Goal: Task Accomplishment & Management: Complete application form

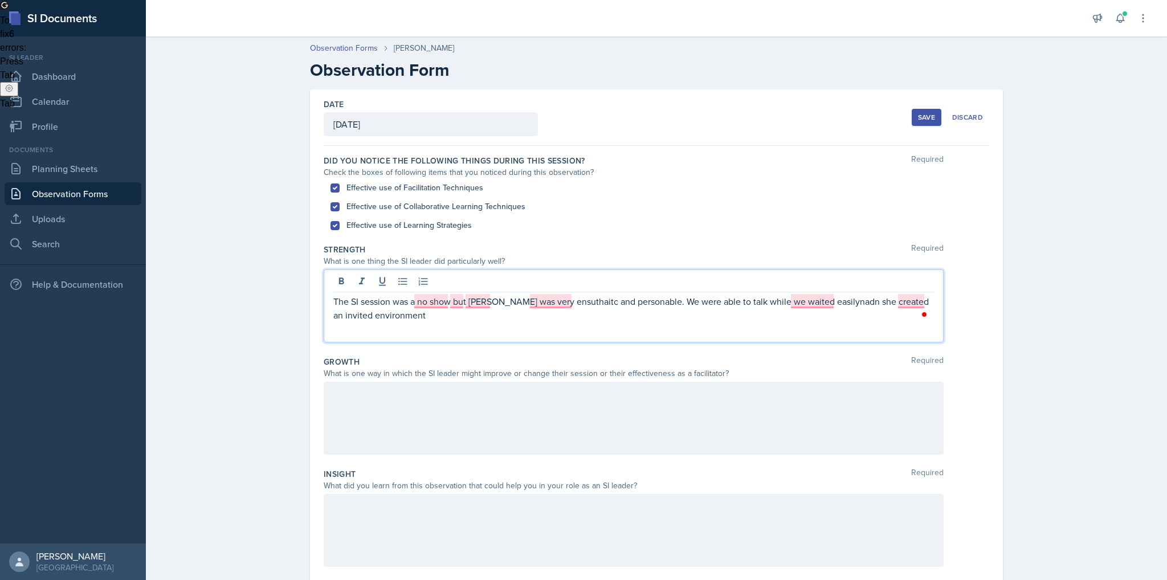
scroll to position [42, 0]
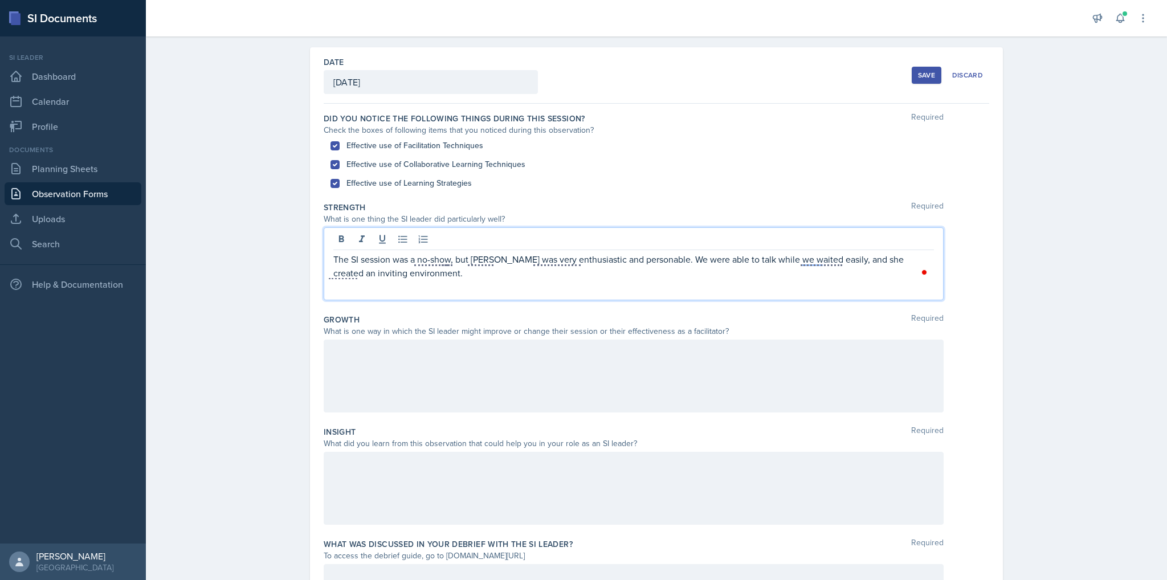
click at [398, 409] on div at bounding box center [634, 376] width 620 height 73
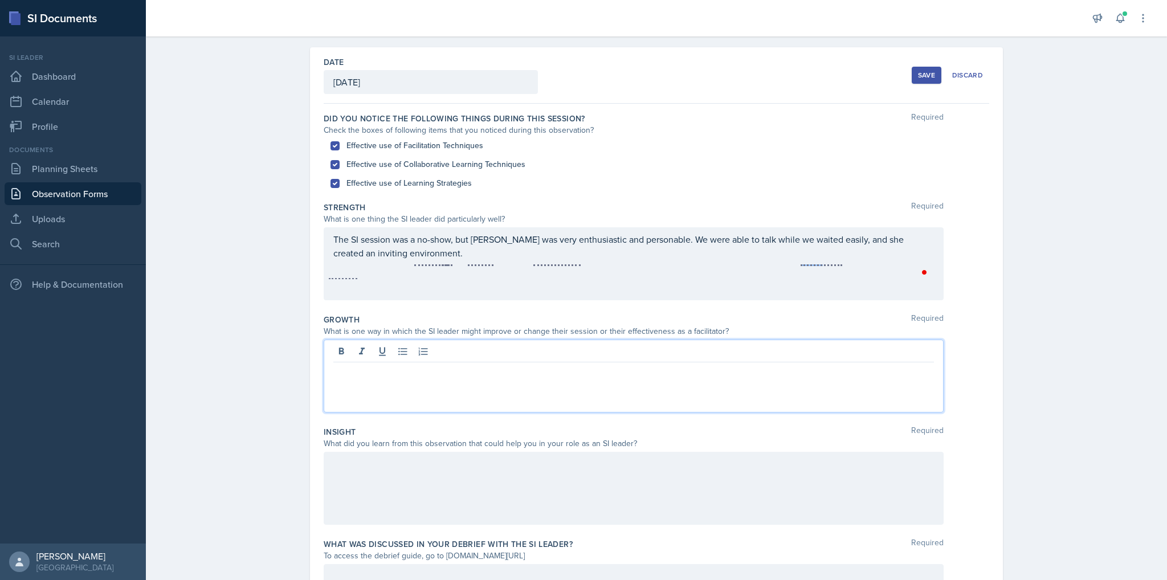
scroll to position [62, 0]
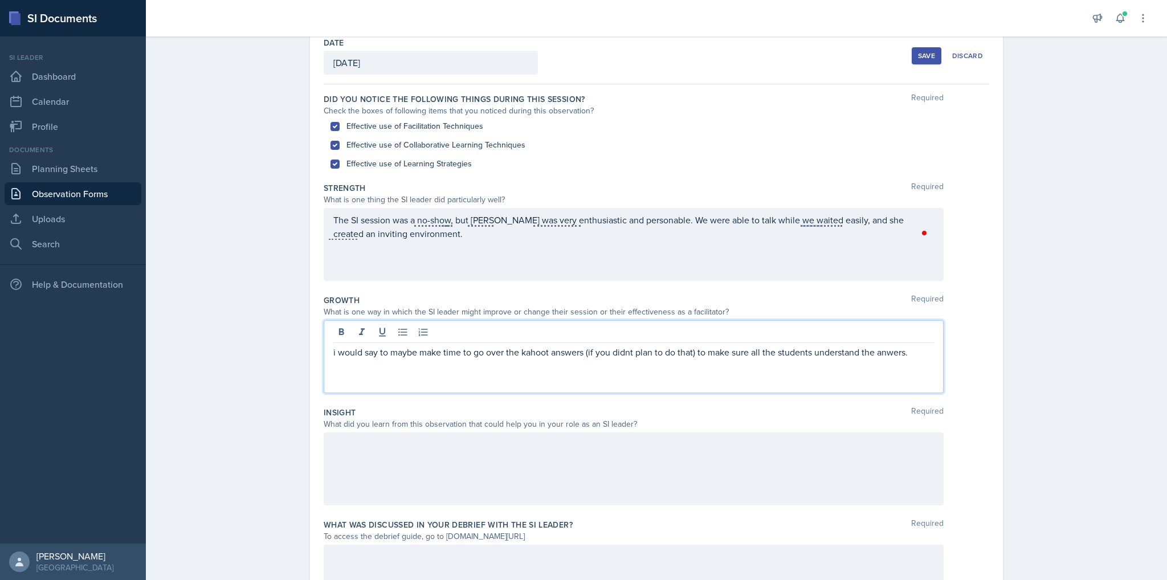
click at [406, 492] on div at bounding box center [634, 468] width 620 height 73
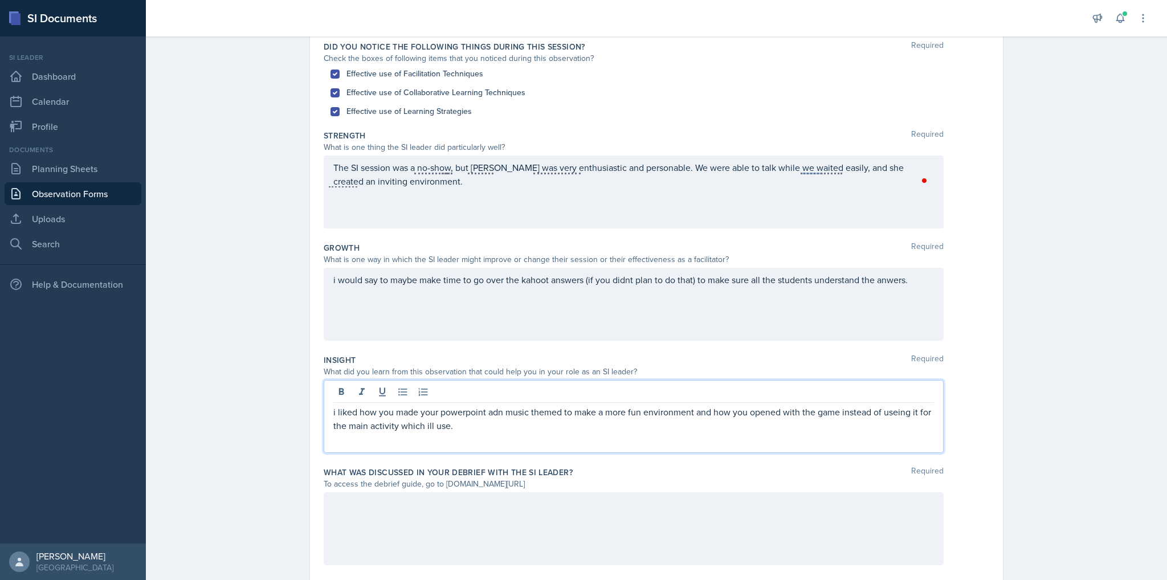
scroll to position [144, 0]
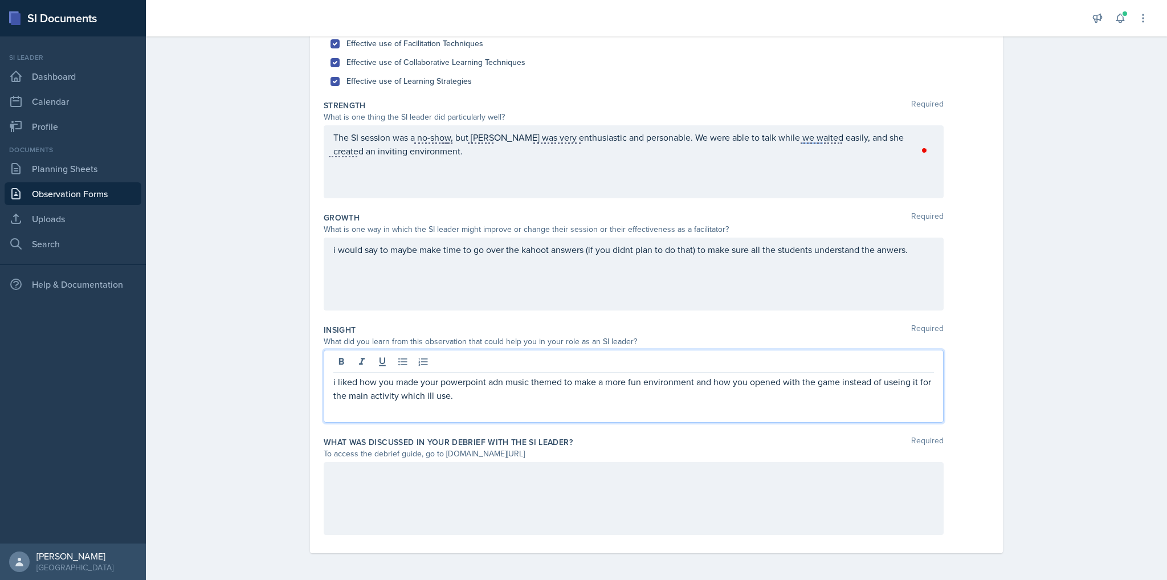
click at [409, 502] on div at bounding box center [634, 498] width 620 height 73
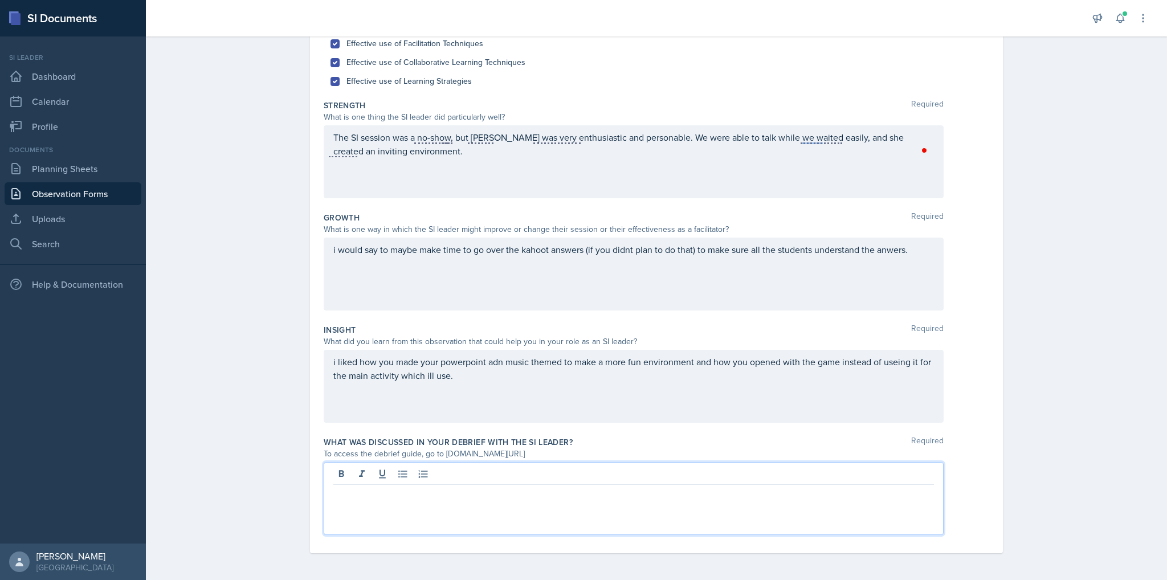
click at [421, 507] on div at bounding box center [634, 498] width 620 height 73
click at [547, 495] on p "we talked about what her agenda would have been adn looked at the materials she…" at bounding box center [633, 494] width 601 height 14
click at [788, 491] on p "we talked about what her agenda would have been and looked at the materials she…" at bounding box center [633, 494] width 601 height 14
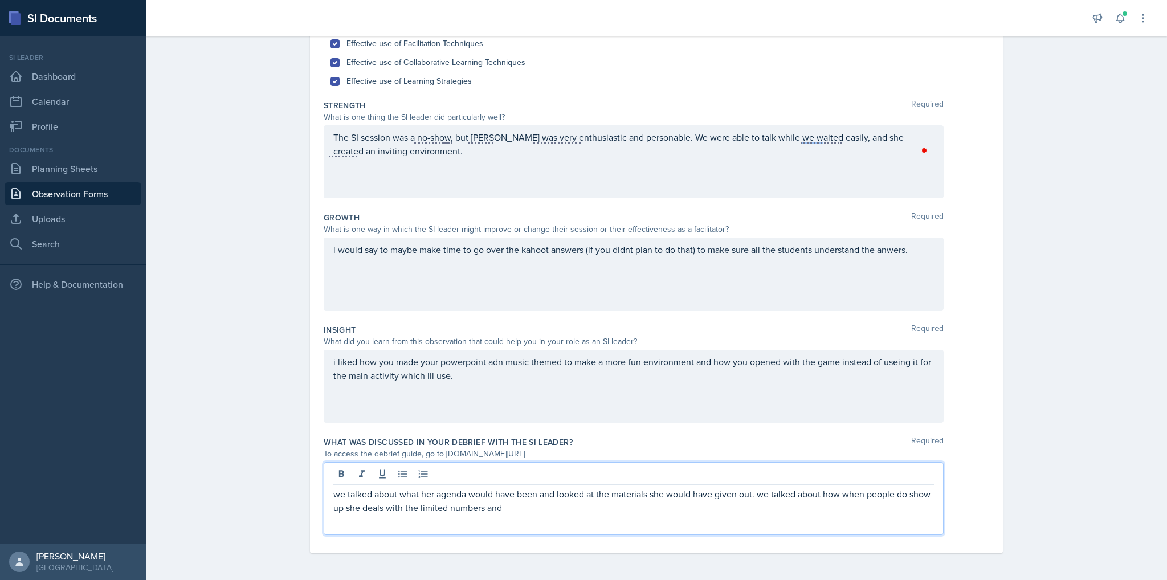
click at [339, 509] on p "we talked about what her agenda would have been and looked at the materials she…" at bounding box center [633, 500] width 601 height 27
click at [567, 512] on p "we talked about what her agenda would have been and looked at the materials she…" at bounding box center [633, 500] width 601 height 27
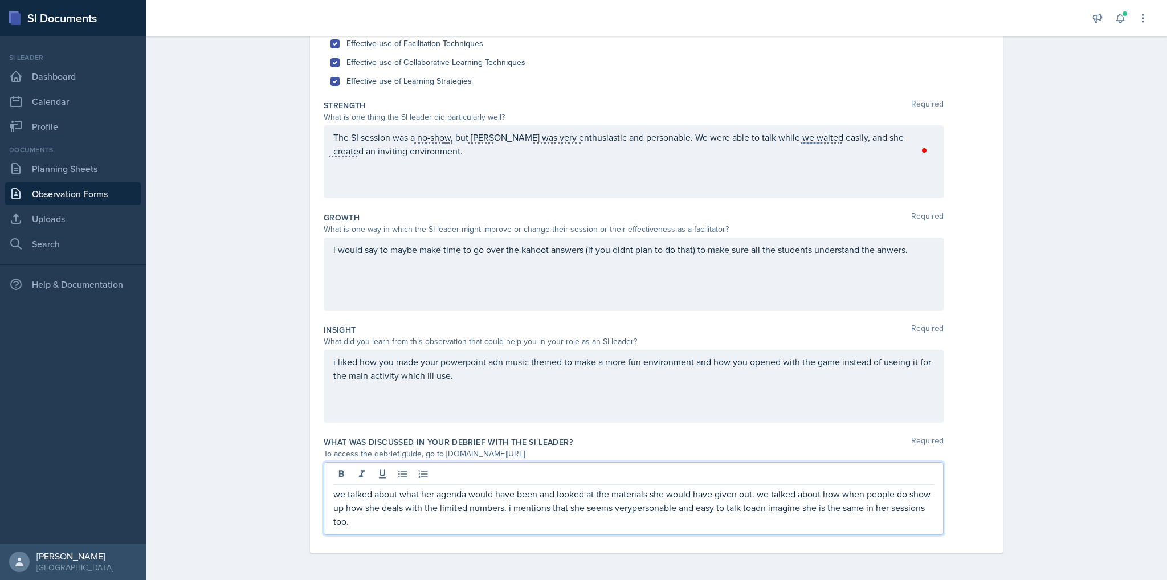
click at [567, 512] on p "we talked about what her agenda would have been and looked at the materials she…" at bounding box center [633, 507] width 601 height 41
click at [518, 509] on p "we talked about what her agenda would have been and looked at the materials she…" at bounding box center [633, 507] width 601 height 41
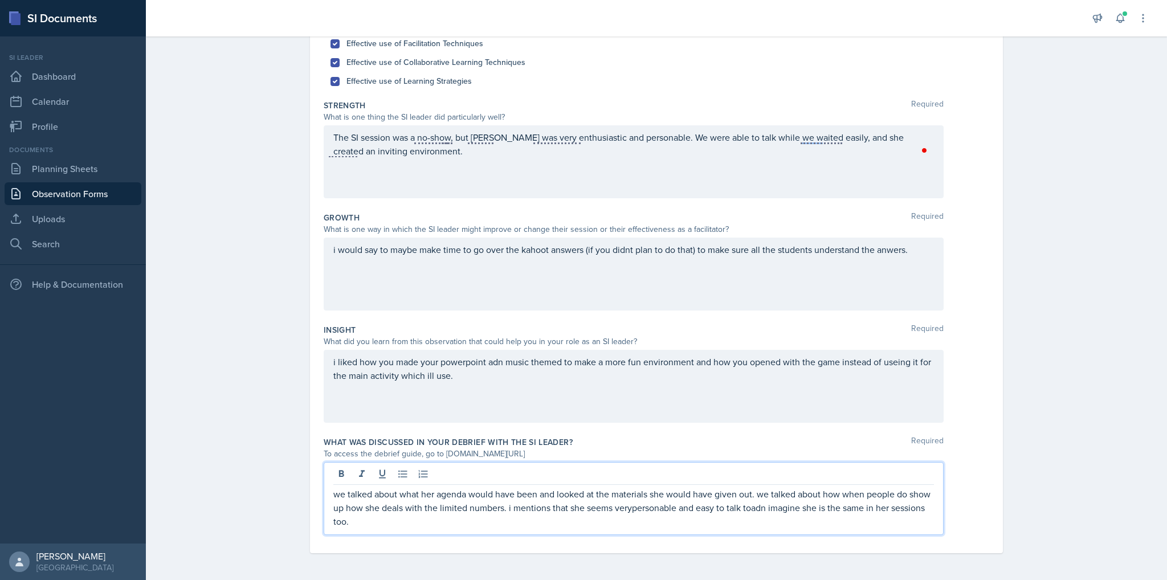
copy p "we talked about what her agenda would have been and looked at the materials she…"
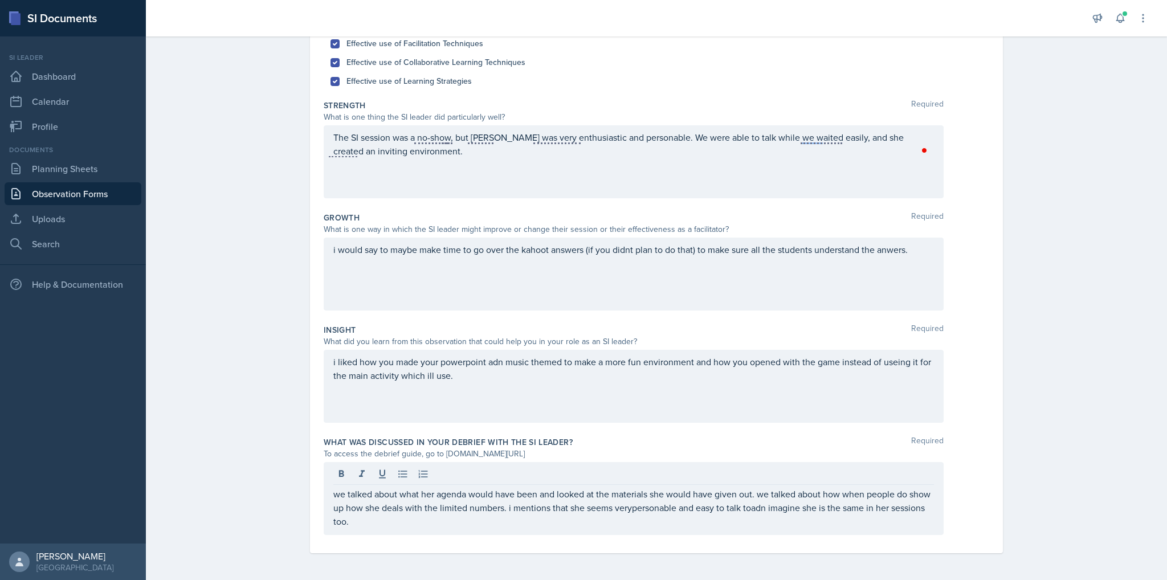
drag, startPoint x: 882, startPoint y: 445, endPoint x: 812, endPoint y: 520, distance: 102.4
click at [812, 520] on p "we talked about what her agenda would have been and looked at the materials she…" at bounding box center [633, 507] width 601 height 41
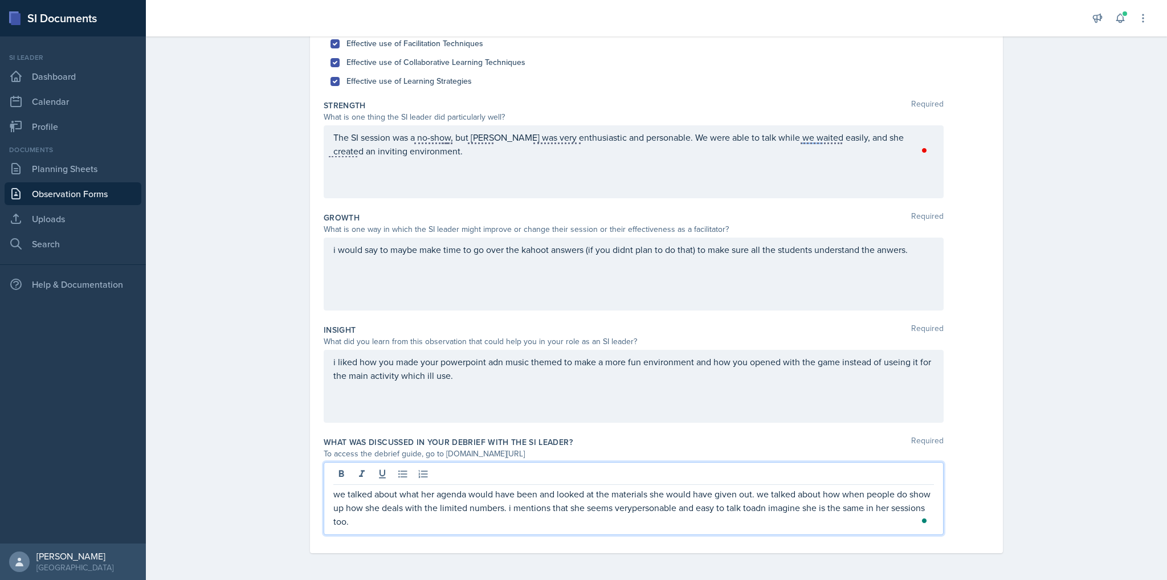
click at [801, 516] on p "we talked about what her agenda would have been and looked at the materials she…" at bounding box center [633, 507] width 601 height 41
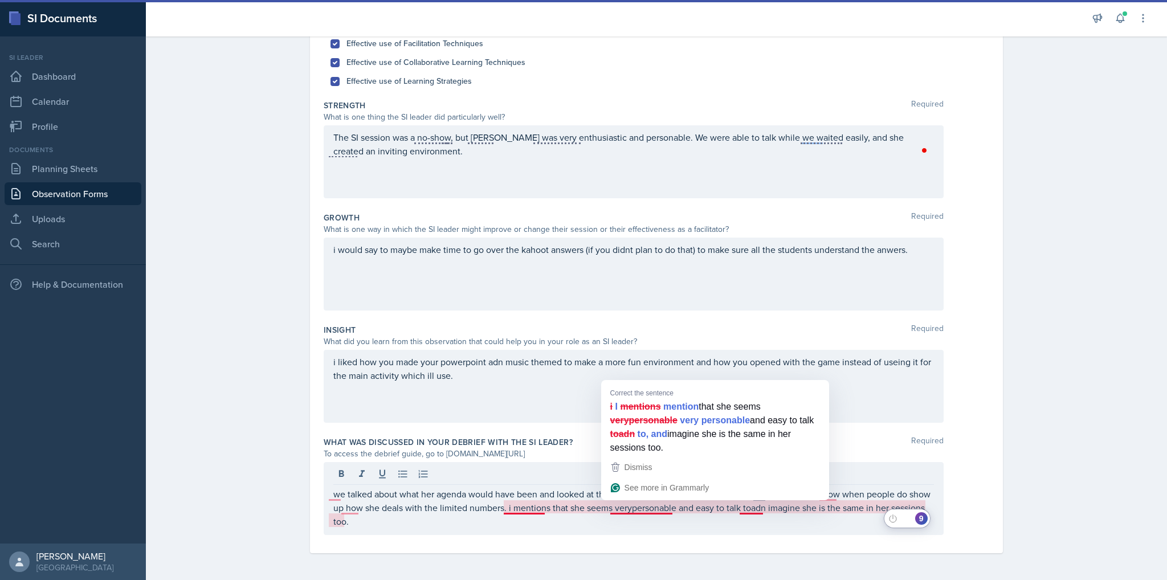
click at [651, 508] on p "we talked about what her agenda would have been and looked at the materials she…" at bounding box center [633, 507] width 601 height 41
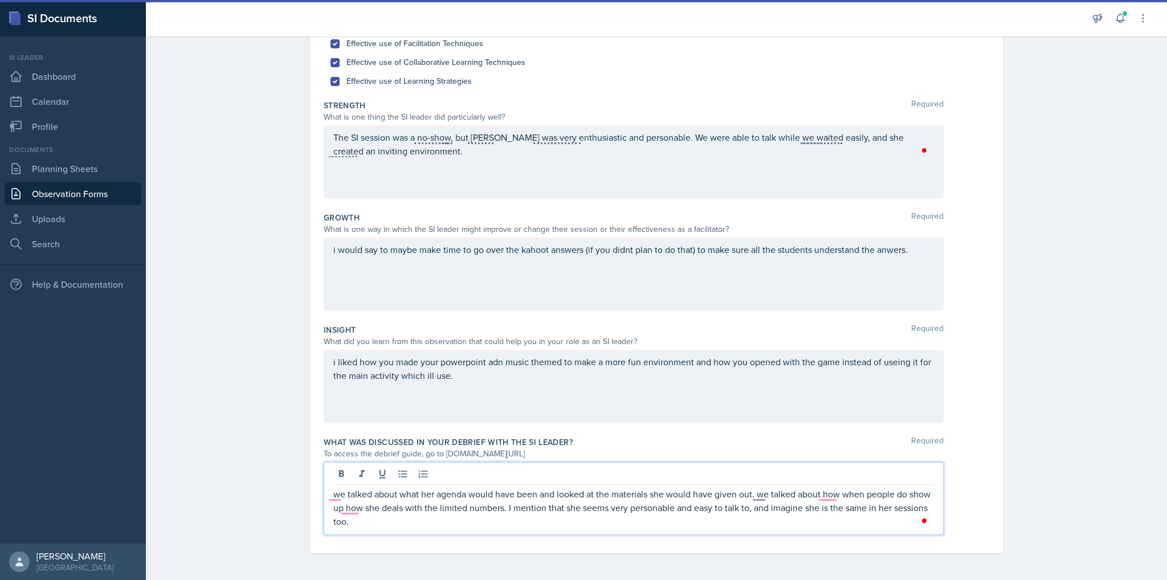
click at [540, 505] on p "we talked about what her agenda would have been and looked at the materials she…" at bounding box center [633, 507] width 601 height 41
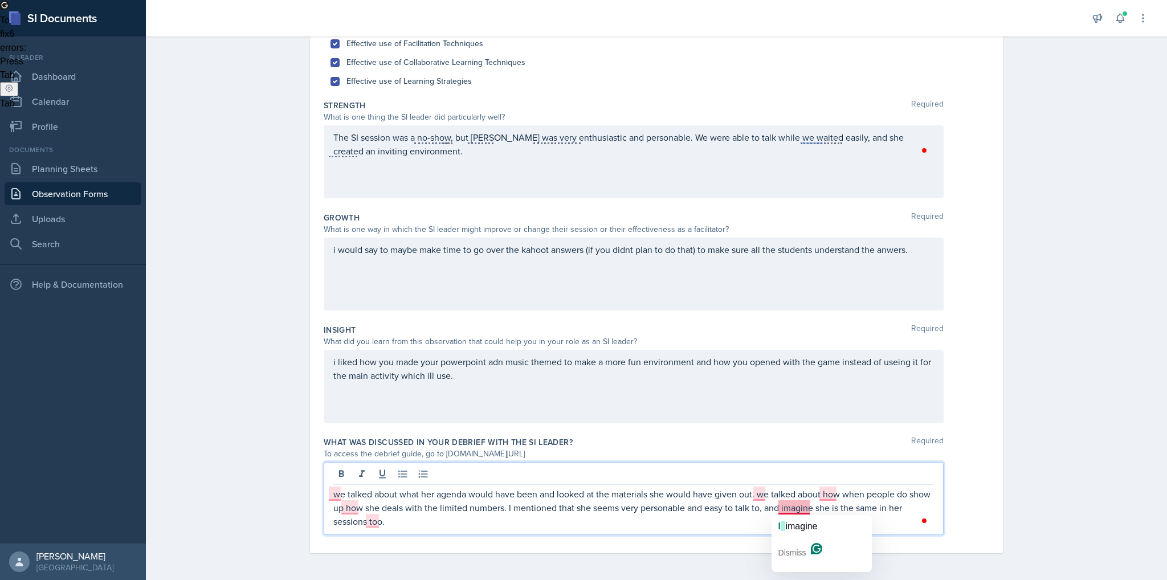
click at [792, 505] on p "we talked about what her agenda would have been and looked at the materials she…" at bounding box center [633, 507] width 601 height 41
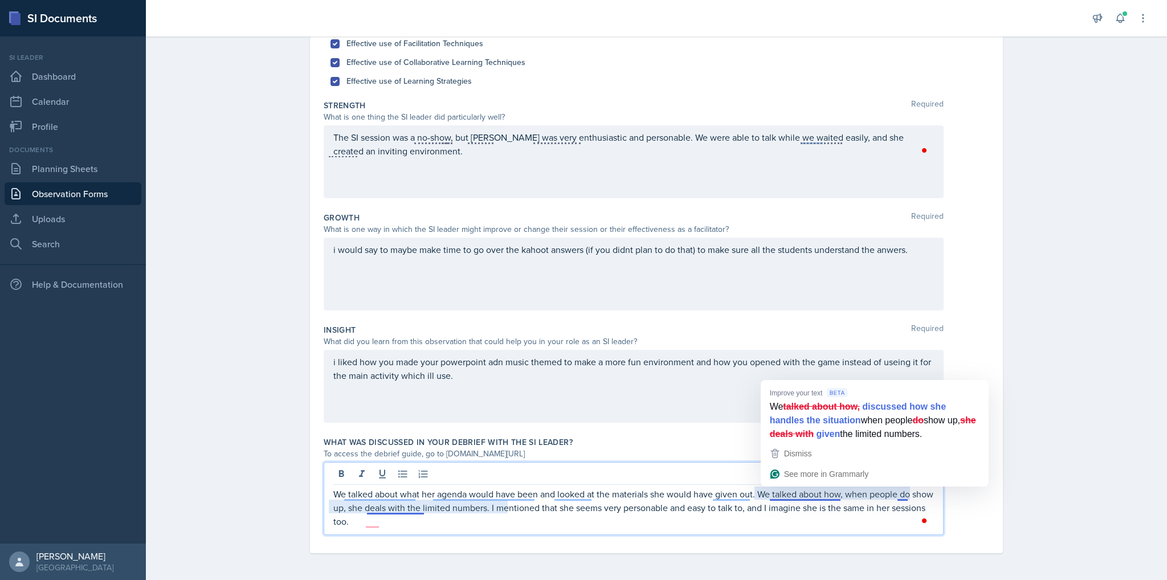
click at [770, 492] on p "We talked about what her agenda would have been and looked at the materials she…" at bounding box center [633, 507] width 601 height 41
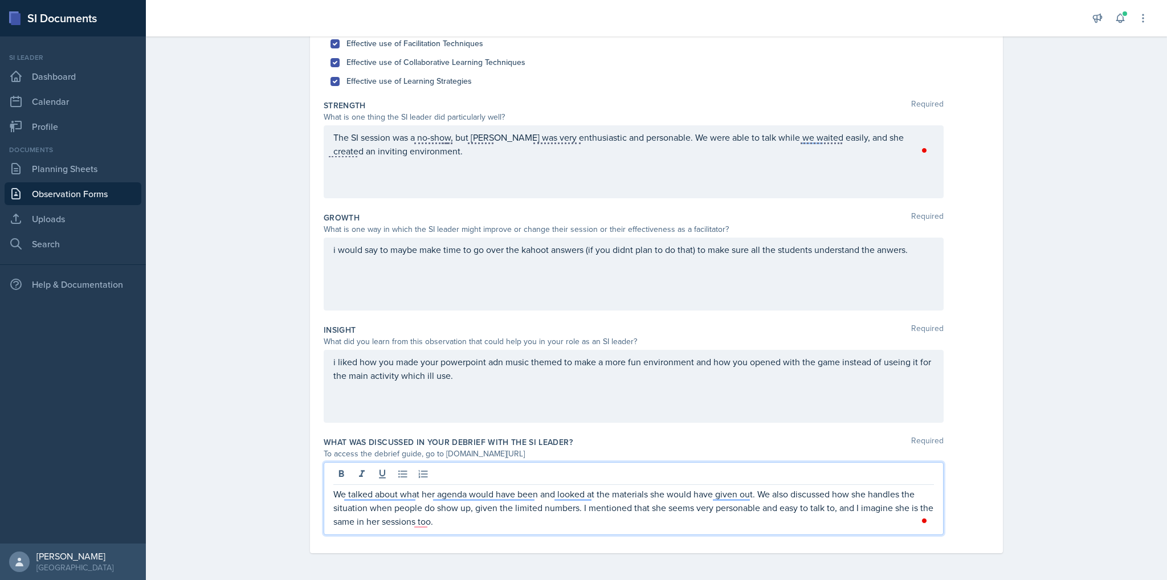
click at [843, 497] on p "We talked about what her agenda would have been and looked at the materials she…" at bounding box center [633, 507] width 601 height 41
click at [346, 512] on p "We talked about what her agenda would have been and looked at the materials she…" at bounding box center [633, 507] width 601 height 41
click at [410, 504] on p "We talked about what her agenda would have been and looked at the materials she…" at bounding box center [633, 500] width 601 height 27
click at [913, 506] on p "We talked about what her agenda would have been and looked at the materials she…" at bounding box center [633, 500] width 601 height 27
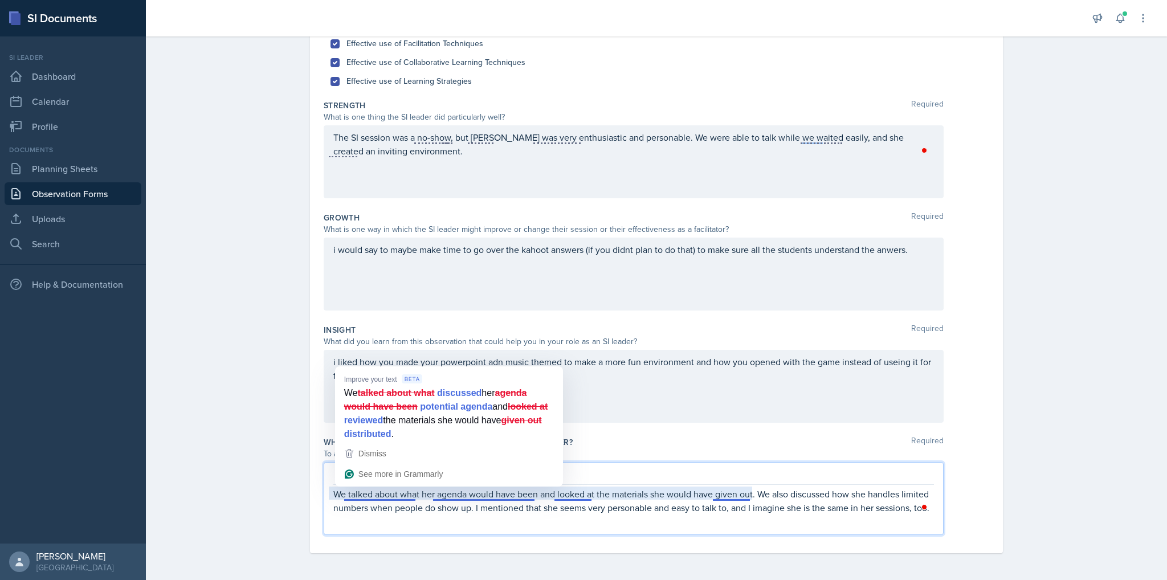
click at [703, 508] on p "We talked about what her agenda would have been and looked at the materials she…" at bounding box center [633, 500] width 601 height 27
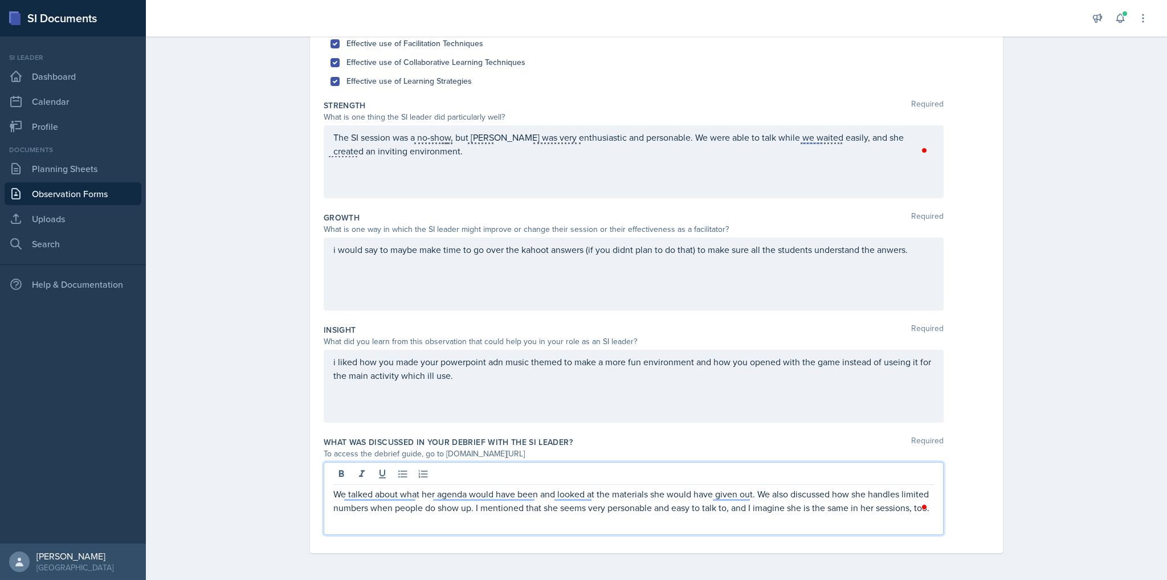
scroll to position [0, 0]
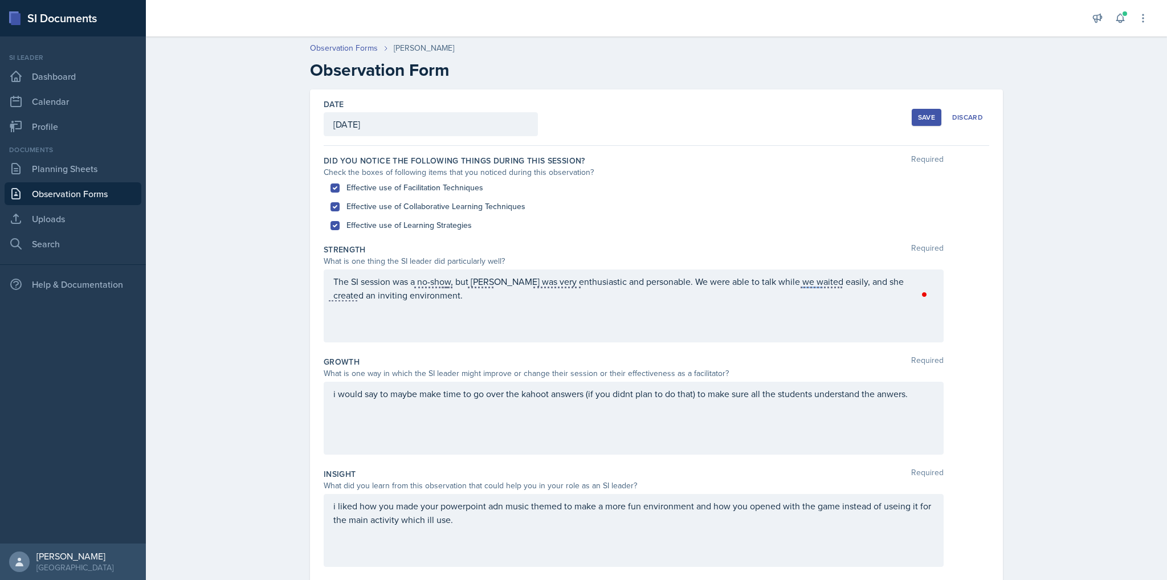
click at [918, 116] on div "Save" at bounding box center [926, 117] width 17 height 9
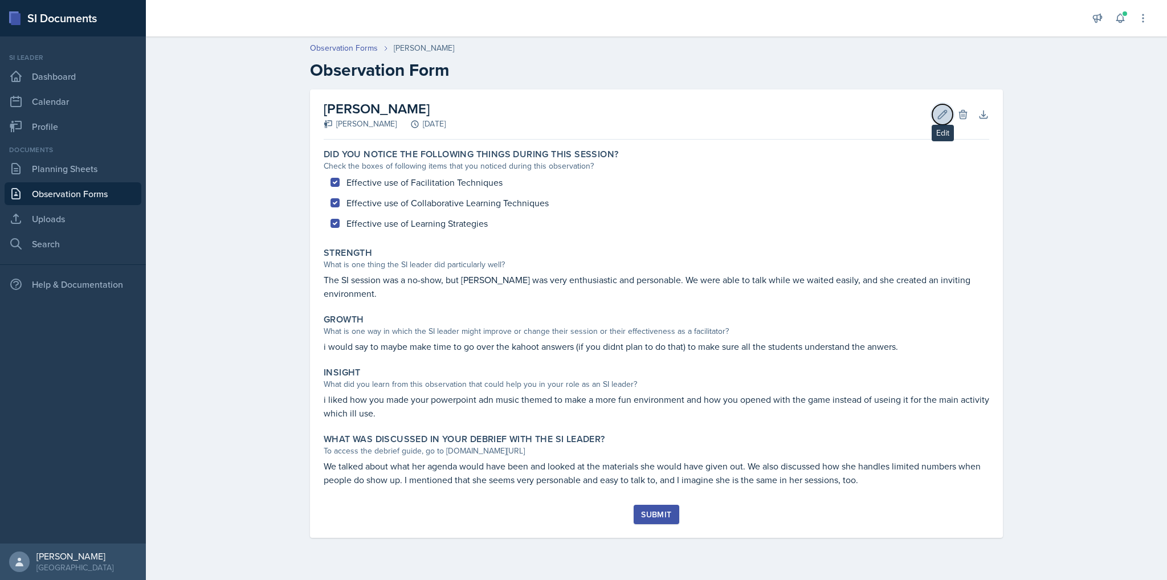
click at [946, 110] on icon at bounding box center [942, 114] width 9 height 9
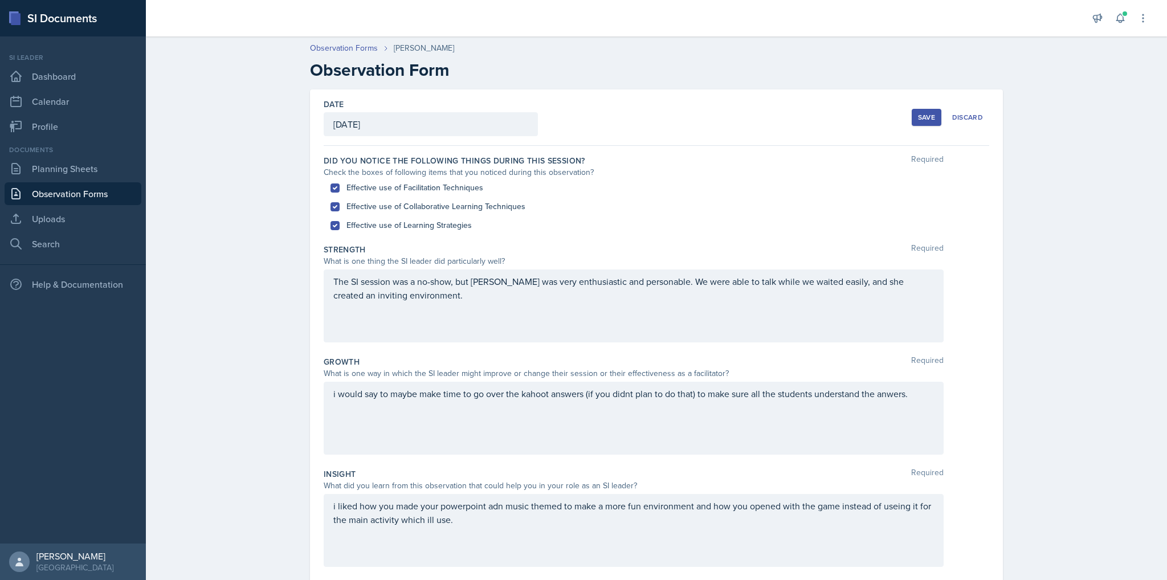
click at [329, 395] on div "i would say to maybe make time to go over the kahoot answers (if you didnt plan…" at bounding box center [634, 418] width 620 height 73
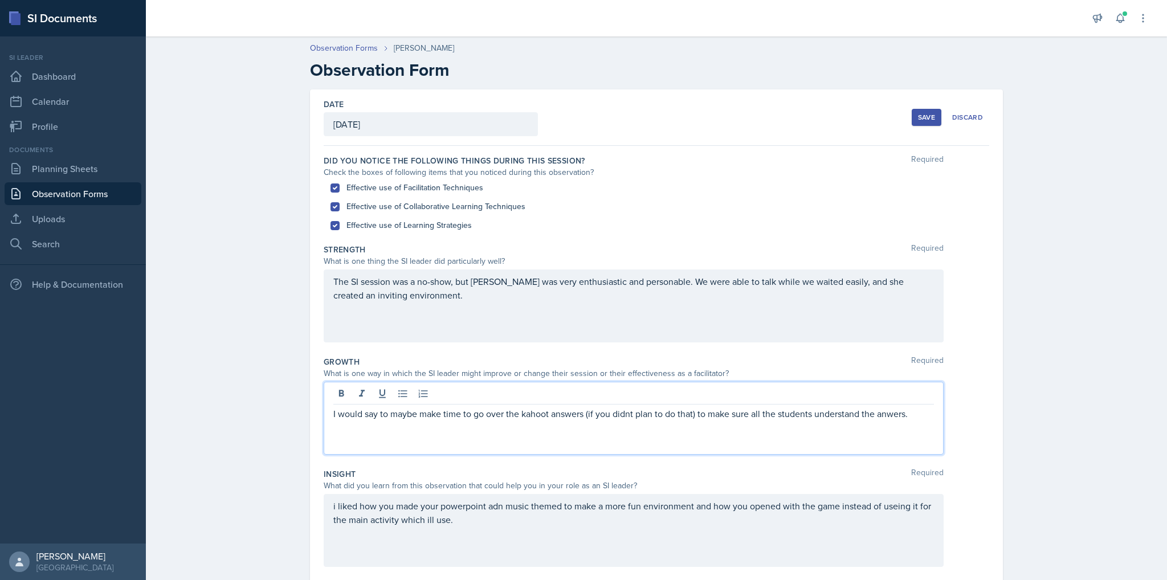
click at [330, 509] on div "i liked how you made your powerpoint adn music themed to make a more fun enviro…" at bounding box center [634, 530] width 620 height 73
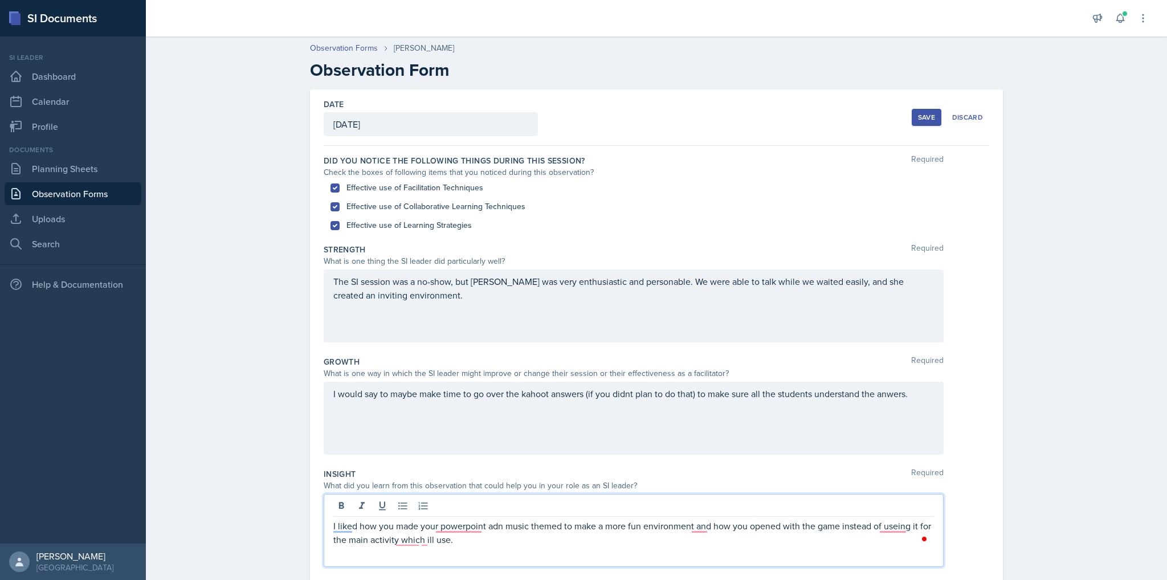
click at [487, 526] on p "I liked how you made your powerpoint adn music themed to make a more fun enviro…" at bounding box center [633, 532] width 601 height 27
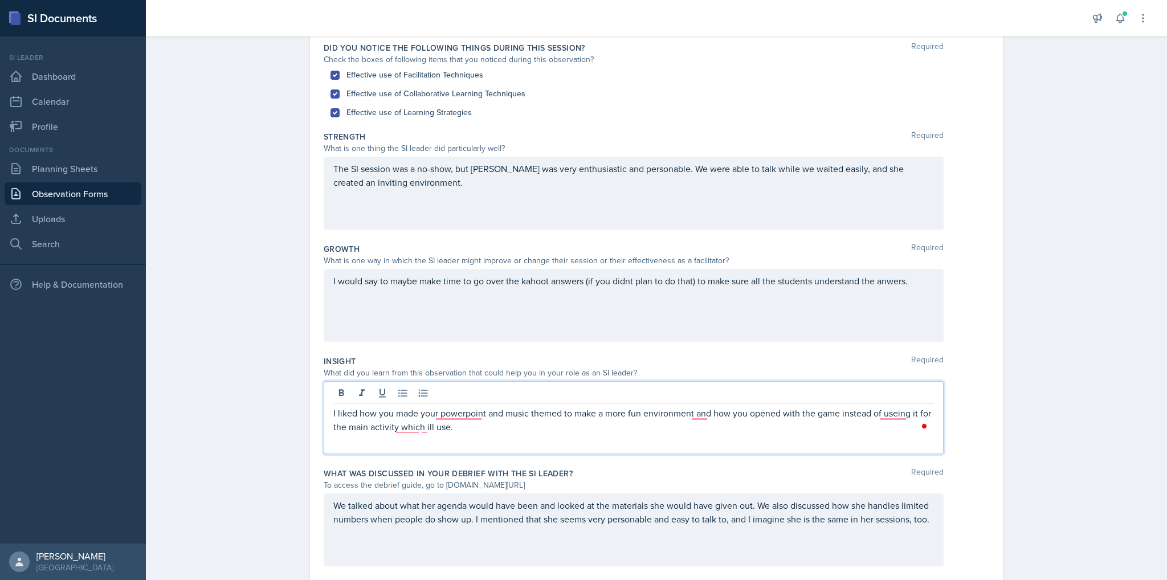
scroll to position [87, 0]
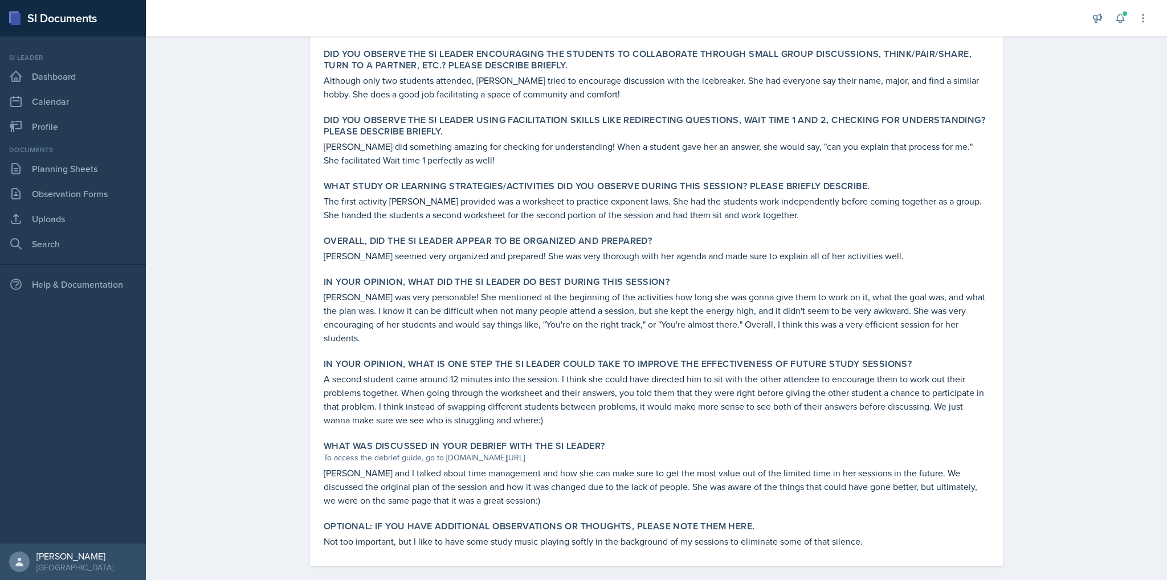
scroll to position [246, 0]
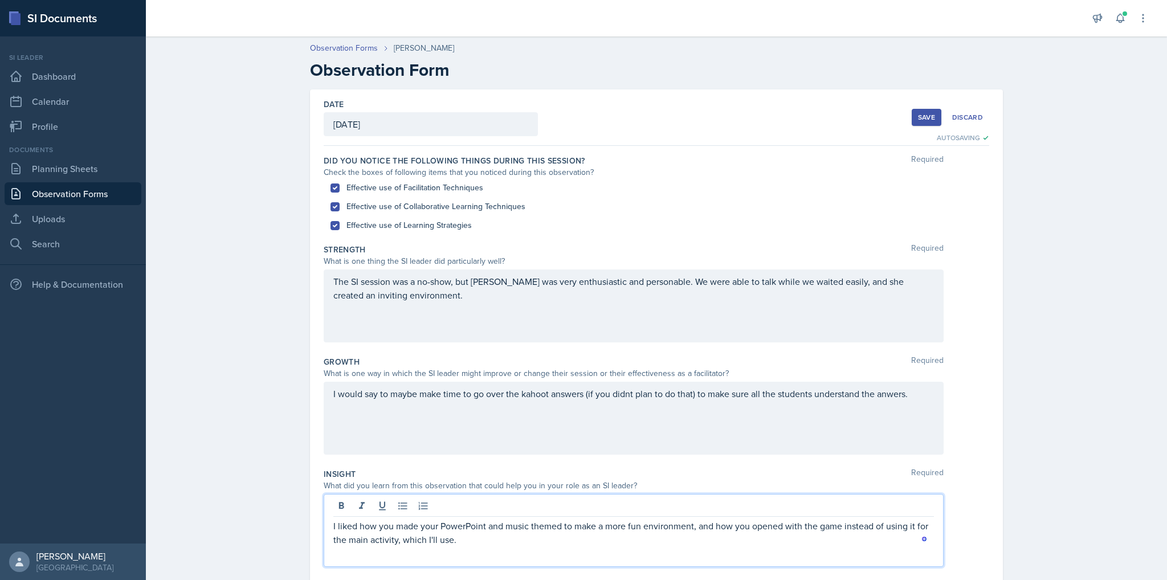
click at [927, 112] on button "Save" at bounding box center [927, 117] width 30 height 17
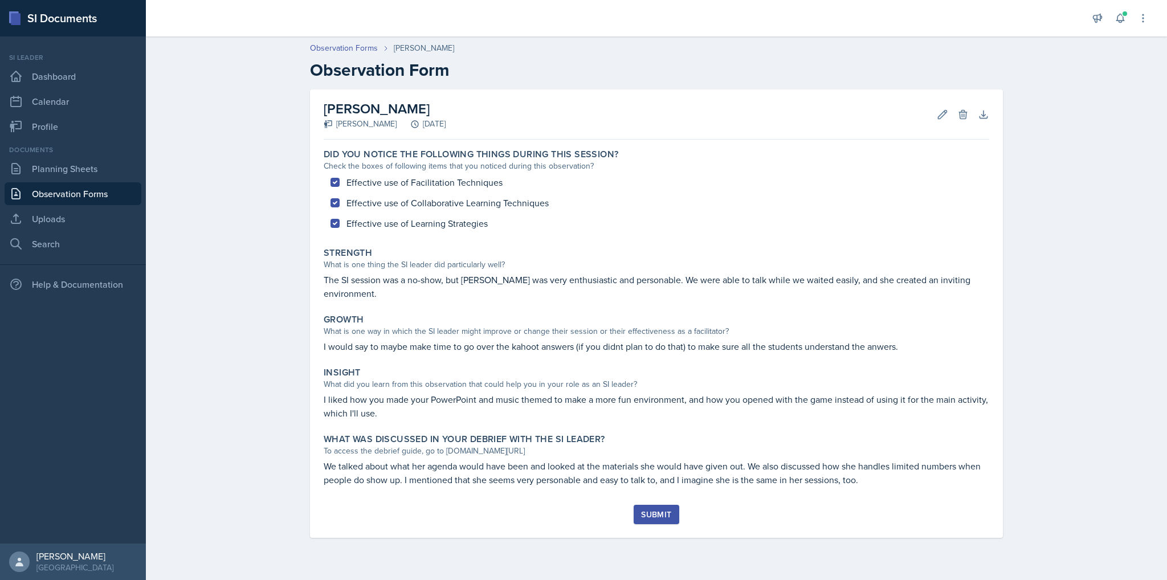
click at [656, 510] on div "Submit" at bounding box center [656, 514] width 30 height 9
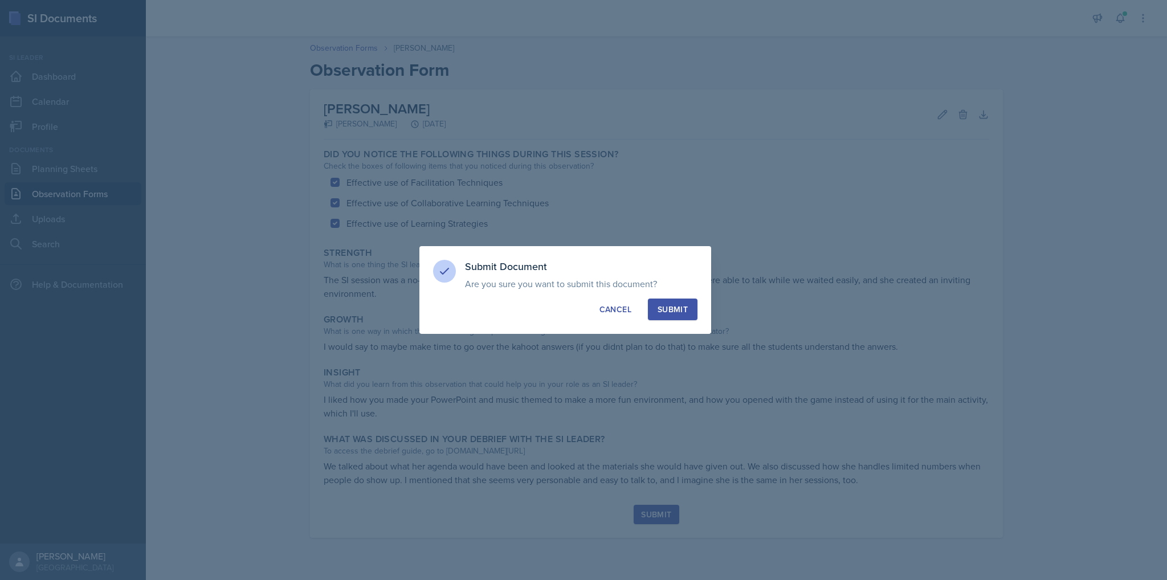
click at [668, 309] on div "Submit" at bounding box center [672, 309] width 30 height 11
